Goal: Find specific page/section

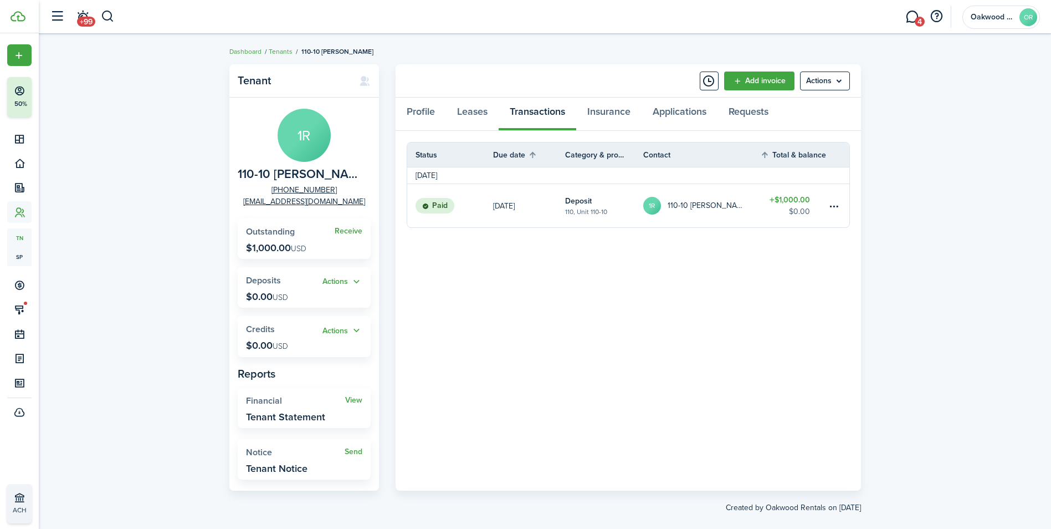
click at [125, 12] on header-wrapper "+99 4 Oakwood Rentals OR" at bounding box center [542, 16] width 996 height 33
click at [110, 18] on button "button" at bounding box center [108, 16] width 14 height 19
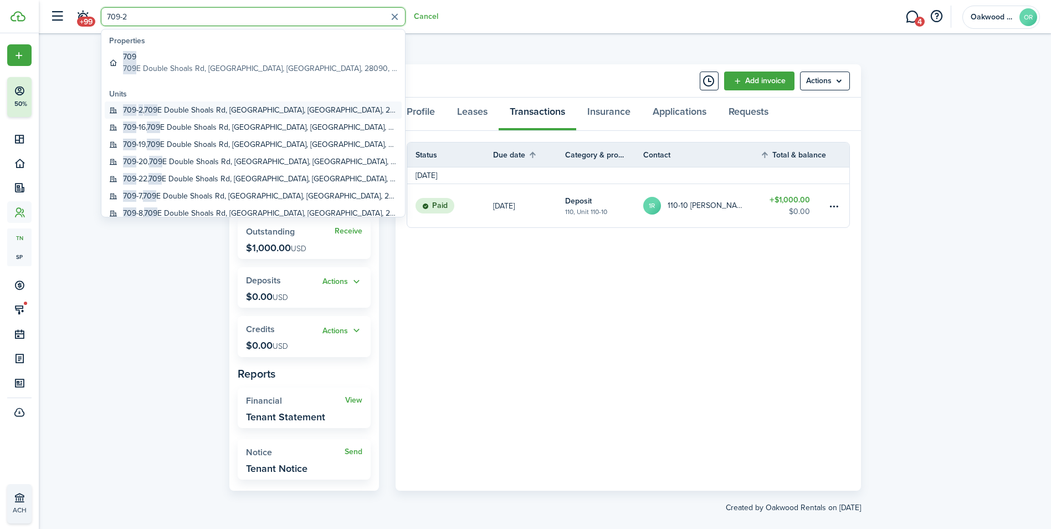
type input "709-2"
click at [157, 109] on span "709" at bounding box center [150, 110] width 13 height 12
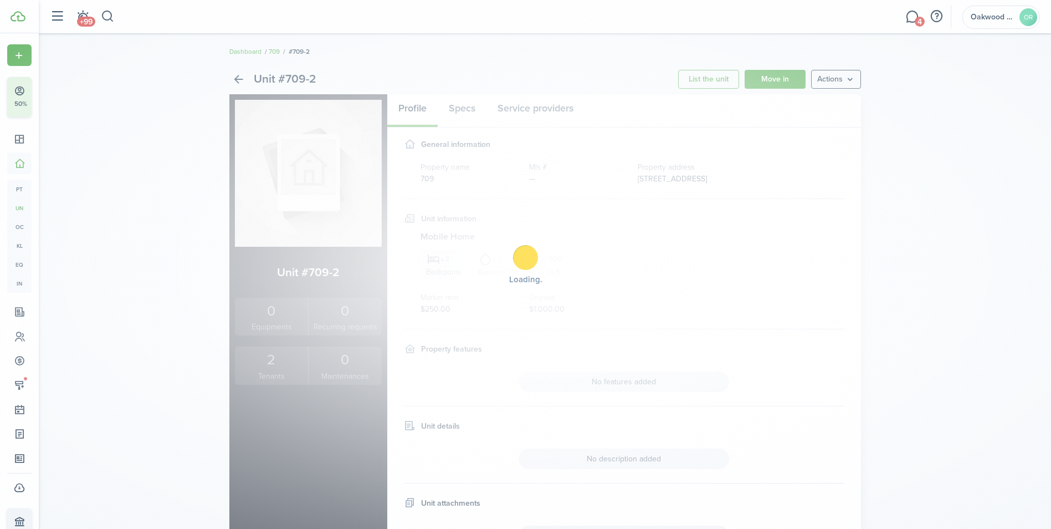
click at [286, 382] on div "Loading" at bounding box center [525, 264] width 1051 height 529
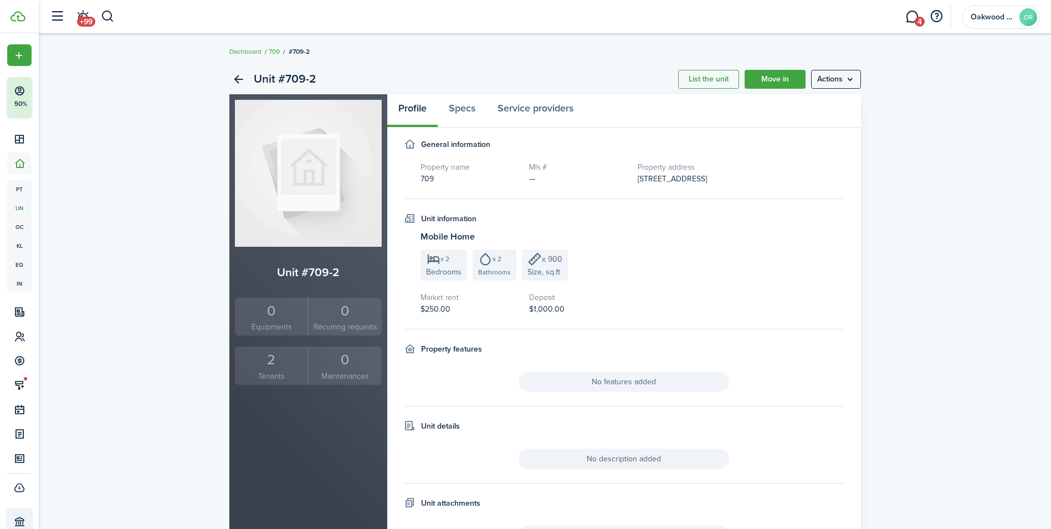
click at [289, 370] on small "Tenants" at bounding box center [272, 376] width 68 height 12
